Goal: Navigation & Orientation: Find specific page/section

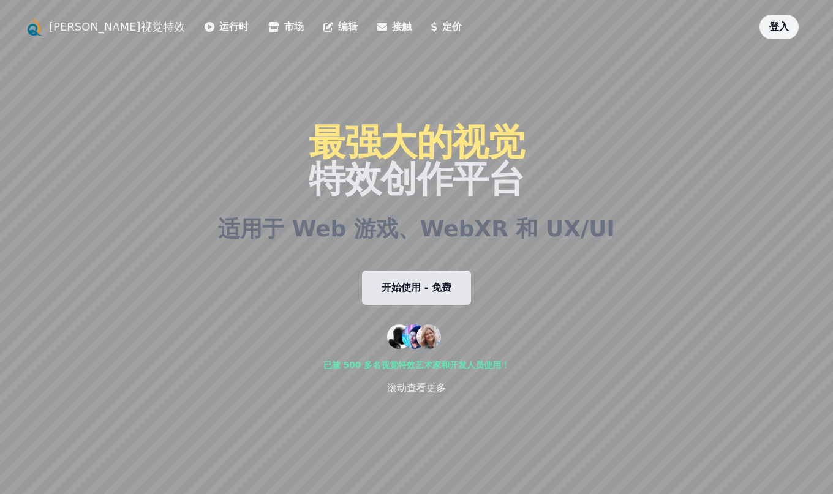
click at [433, 278] on link "开始使用 - 免费" at bounding box center [416, 288] width 109 height 34
click at [268, 26] on icon at bounding box center [273, 27] width 11 height 10
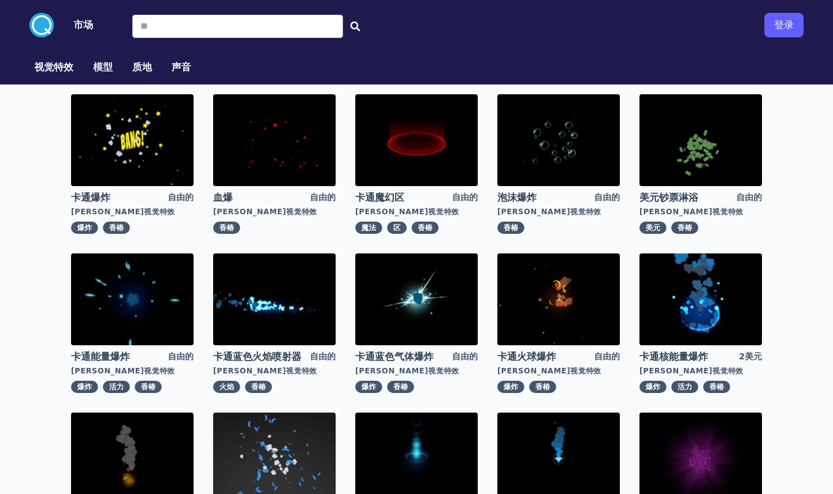
click at [45, 63] on font "视觉特效" at bounding box center [53, 67] width 39 height 12
click at [45, 66] on font "视觉特效" at bounding box center [53, 67] width 39 height 12
